Goal: Navigation & Orientation: Find specific page/section

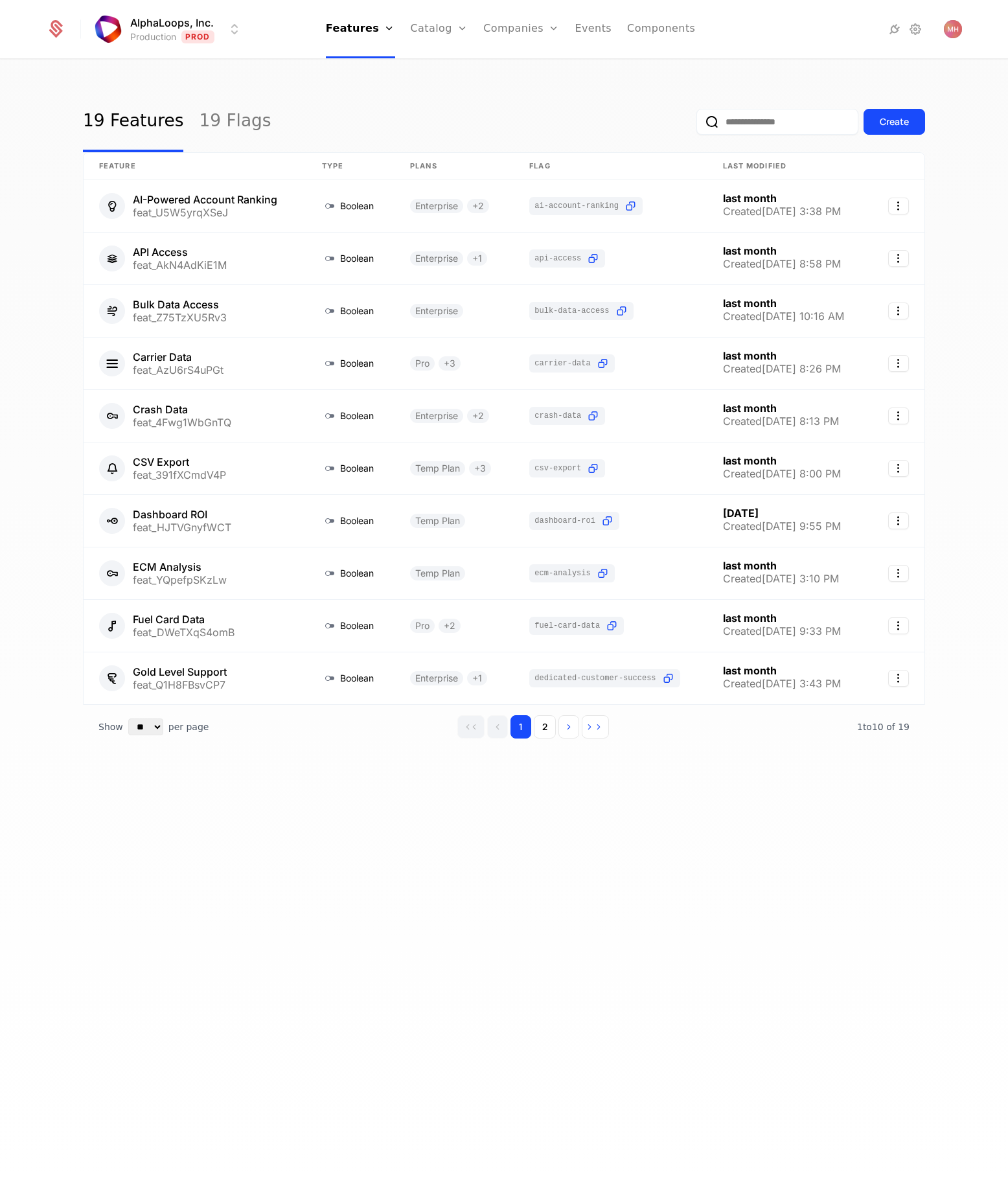
click at [298, 114] on div "19 Features 19 Flags Create" at bounding box center [504, 121] width 843 height 61
click at [310, 102] on div "19 Features 19 Flags Create" at bounding box center [504, 121] width 843 height 61
click at [233, 24] on html "AlphaLoops, Inc. Production Prod Features Features Flags Catalog Plans Add Ons …" at bounding box center [504, 590] width 1008 height 1181
click at [472, 111] on html "AlphaLoops, Inc. Production Prod Features Features Flags Catalog Plans Add Ons …" at bounding box center [504, 590] width 1008 height 1181
